Goal: Task Accomplishment & Management: Manage account settings

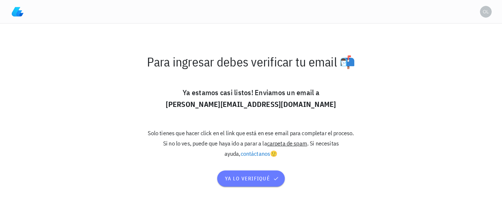
click at [234, 179] on span "ya lo verifiqué" at bounding box center [251, 178] width 53 height 7
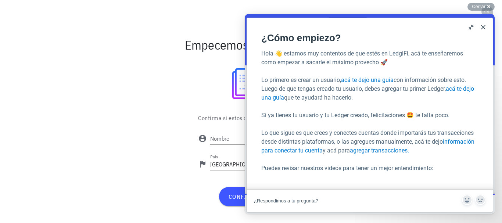
scroll to position [46, 0]
click at [482, 27] on button "Close" at bounding box center [484, 27] width 12 height 12
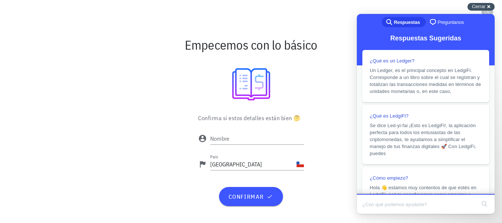
click at [486, 7] on div "Cerrar cross-small" at bounding box center [481, 7] width 27 height 8
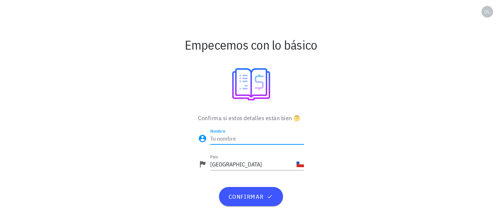
click at [262, 138] on input "Nombre" at bounding box center [257, 139] width 94 height 12
type input "[PERSON_NAME]"
click at [253, 203] on button "confirmar" at bounding box center [251, 196] width 64 height 19
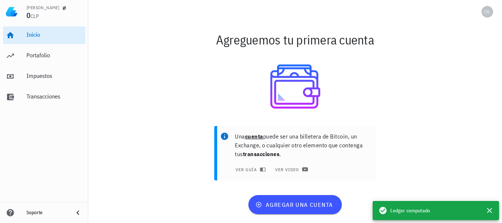
click at [201, 194] on div "agregar una cuenta" at bounding box center [295, 205] width 414 height 28
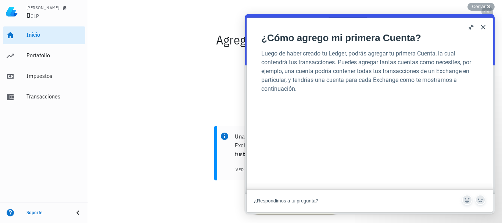
scroll to position [96, 0]
click at [482, 25] on button "Close" at bounding box center [484, 27] width 12 height 12
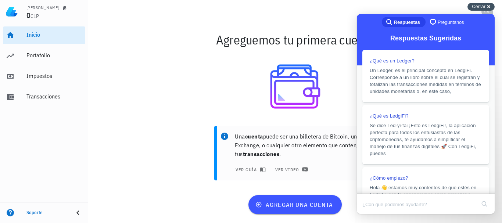
click at [482, 8] on span "Cerrar" at bounding box center [479, 7] width 14 height 6
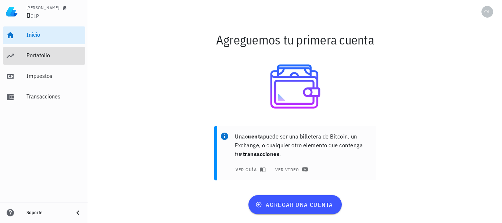
click at [54, 57] on div "Portafolio" at bounding box center [54, 55] width 56 height 7
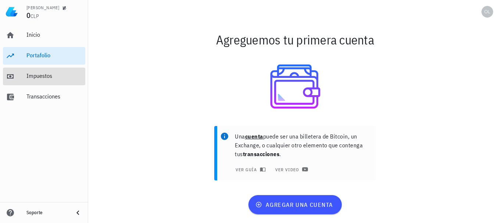
click at [55, 75] on div "Impuestos" at bounding box center [54, 75] width 56 height 7
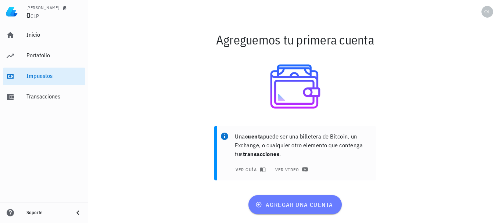
click at [323, 214] on button "agregar una cuenta" at bounding box center [294, 204] width 93 height 19
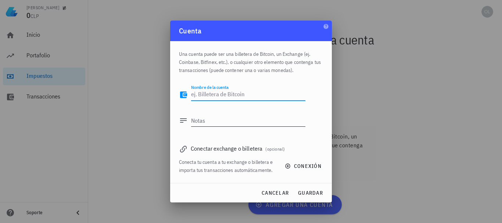
click at [242, 119] on textarea "Notas" at bounding box center [248, 121] width 114 height 12
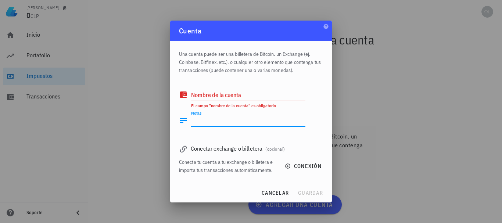
click at [254, 92] on textarea "Nombre de la cuenta" at bounding box center [248, 95] width 114 height 12
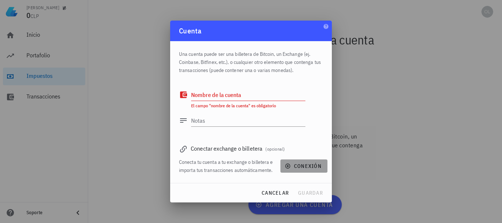
click at [288, 166] on icon "button" at bounding box center [287, 166] width 5 height 5
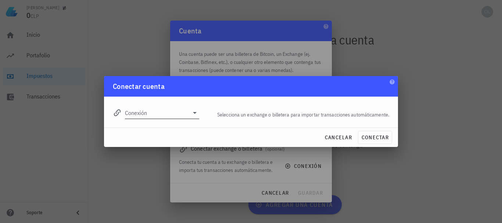
click at [193, 110] on icon at bounding box center [194, 112] width 9 height 9
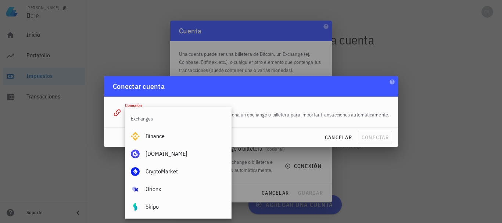
click at [185, 89] on div "Conectar cuenta" at bounding box center [251, 86] width 294 height 21
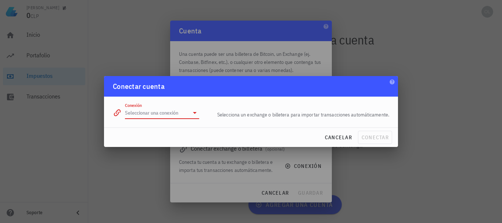
click at [178, 113] on input "Conexión" at bounding box center [157, 113] width 64 height 12
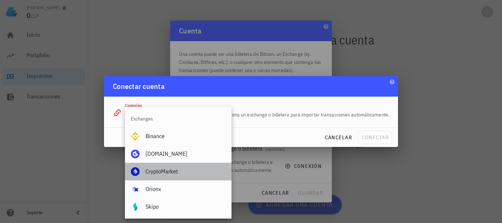
click at [169, 171] on div "CryptoMarket" at bounding box center [186, 171] width 80 height 7
type input "CryptoMarket"
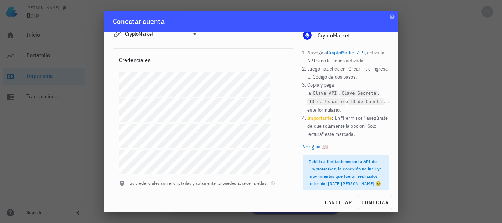
scroll to position [19, 0]
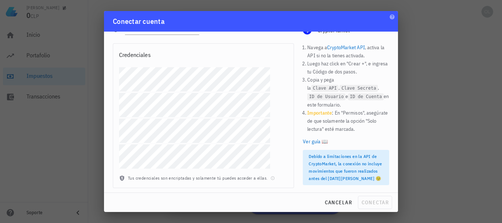
click at [422, 67] on div at bounding box center [251, 111] width 502 height 223
click at [336, 200] on span "cancelar" at bounding box center [339, 202] width 28 height 7
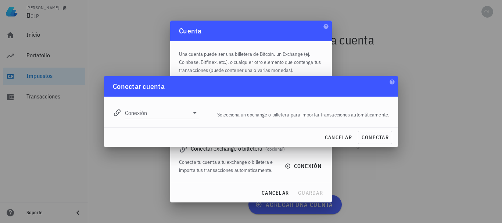
scroll to position [0, 0]
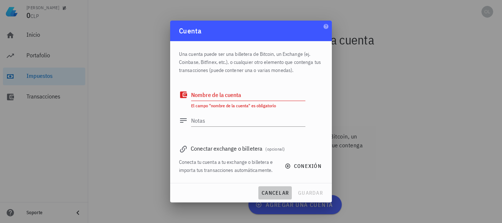
click at [277, 198] on button "cancelar" at bounding box center [274, 192] width 33 height 13
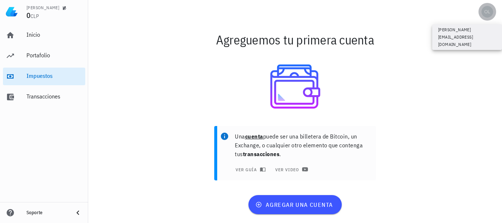
click at [487, 16] on div "avatar" at bounding box center [488, 12] width 12 height 12
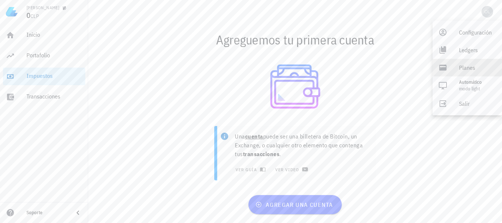
click at [468, 67] on div "Planes" at bounding box center [477, 67] width 37 height 15
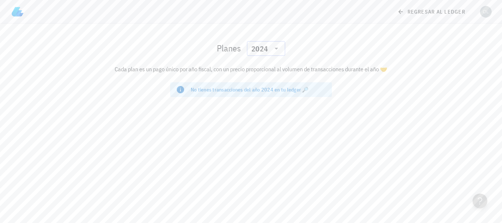
click at [276, 44] on div "2024" at bounding box center [265, 48] width 29 height 15
click at [268, 68] on div "2025" at bounding box center [266, 68] width 26 height 6
click at [398, 10] on link "regresar al ledger" at bounding box center [432, 11] width 78 height 13
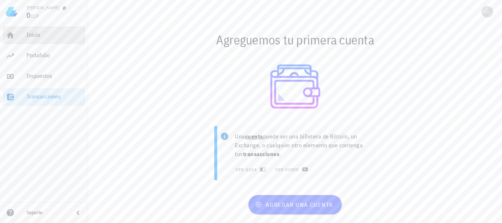
click at [29, 33] on div "Inicio" at bounding box center [54, 34] width 56 height 7
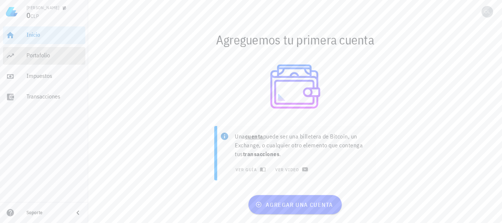
click at [66, 62] on div "Portafolio" at bounding box center [54, 55] width 56 height 17
